Goal: Complete application form

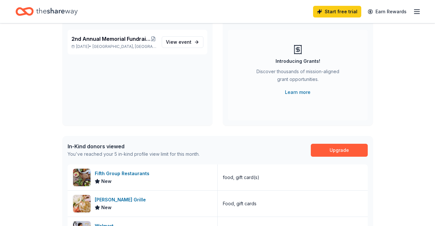
scroll to position [58, 0]
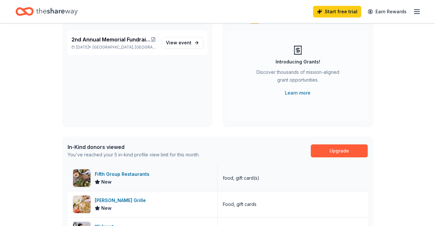
click at [129, 177] on div "Fifth Group Restaurants" at bounding box center [123, 174] width 57 height 8
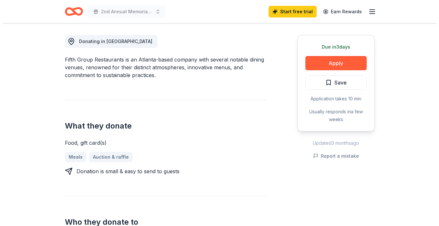
scroll to position [185, 0]
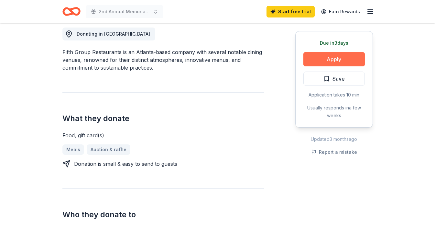
click at [344, 59] on button "Apply" at bounding box center [333, 59] width 61 height 14
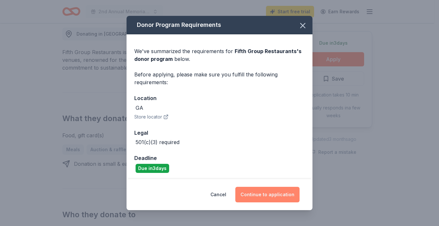
click at [265, 192] on button "Continue to application" at bounding box center [268, 194] width 64 height 16
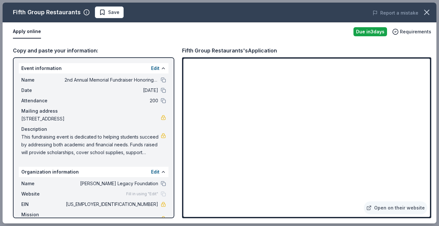
drag, startPoint x: 435, startPoint y: 82, endPoint x: 435, endPoint y: 101, distance: 18.7
click at [434, 101] on div "Copy and paste your information: Event information Edit Name 2nd Annual Memoria…" at bounding box center [220, 132] width 434 height 182
click at [398, 208] on link "Open on their website" at bounding box center [396, 207] width 64 height 13
